Goal: Find specific fact

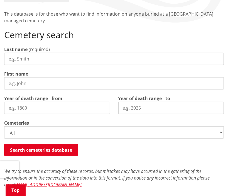
scroll to position [118, 0]
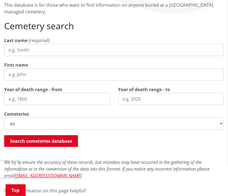
click at [30, 49] on input "Last name" at bounding box center [114, 50] width 220 height 12
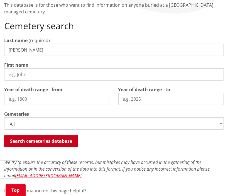
type input "[PERSON_NAME]"
click at [42, 140] on button "Search cemeteries database" at bounding box center [41, 141] width 74 height 12
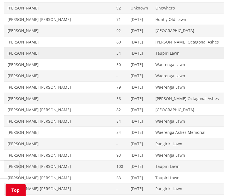
scroll to position [394, 0]
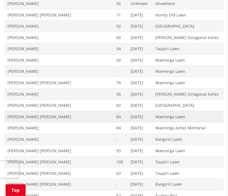
click at [33, 117] on span "[PERSON_NAME] [PERSON_NAME]" at bounding box center [59, 117] width 102 height 6
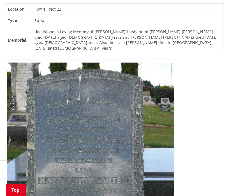
scroll to position [265, 0]
